Goal: Check status

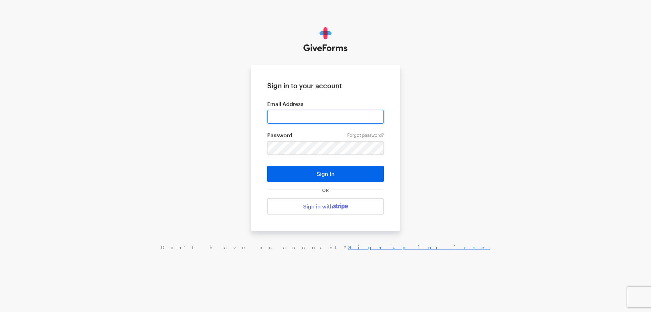
type input "[EMAIL_ADDRESS][DOMAIN_NAME]"
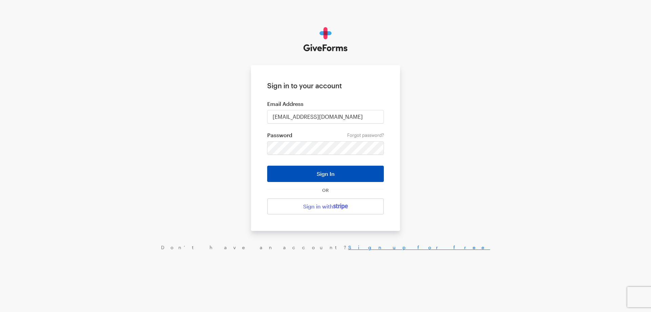
click at [334, 172] on button "Sign In" at bounding box center [325, 174] width 117 height 16
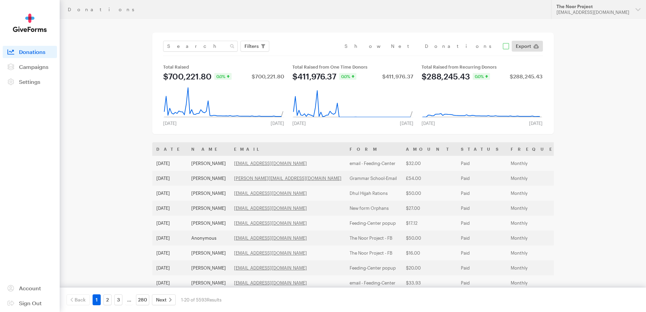
click at [504, 44] on input "checkbox" at bounding box center [427, 46] width 165 height 6
checkbox input "true"
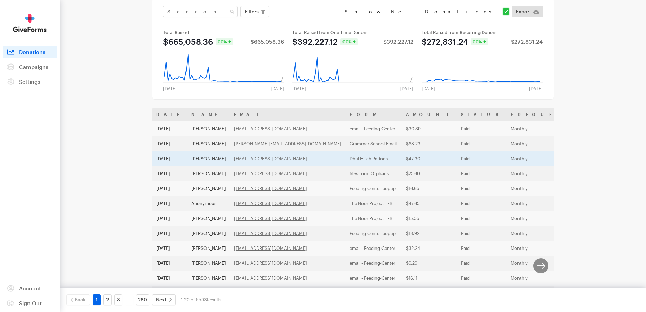
scroll to position [20, 0]
